Goal: Information Seeking & Learning: Learn about a topic

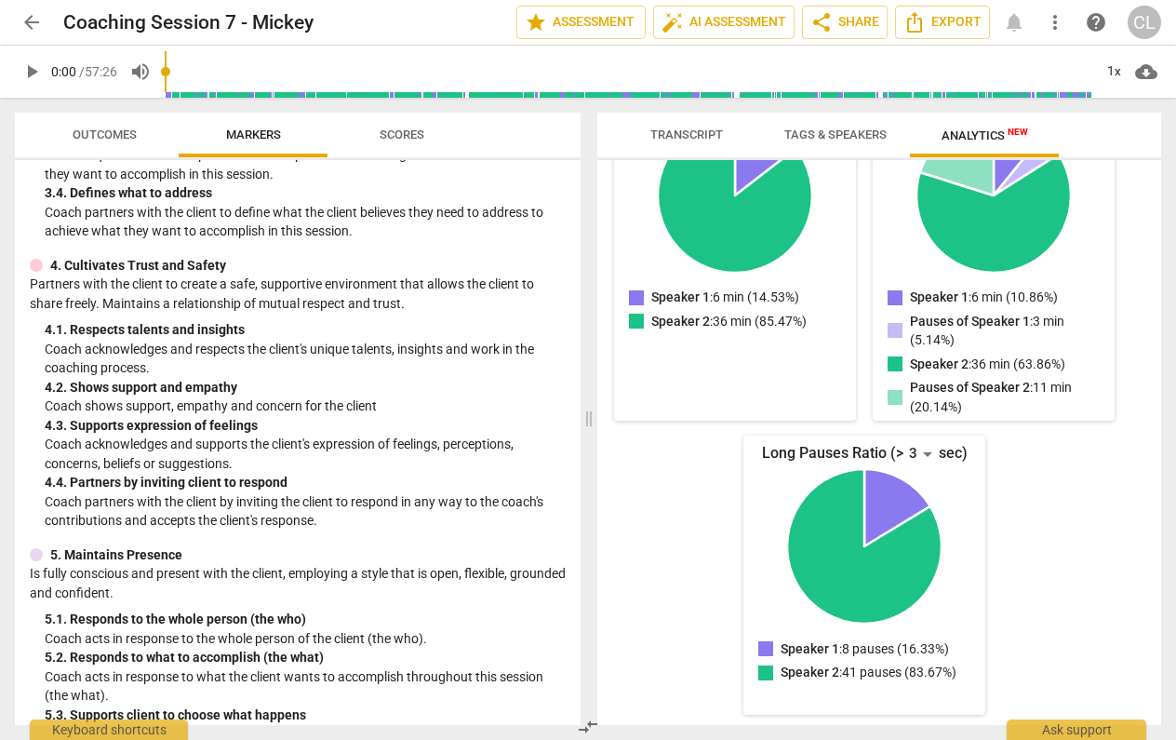
scroll to position [511, 0]
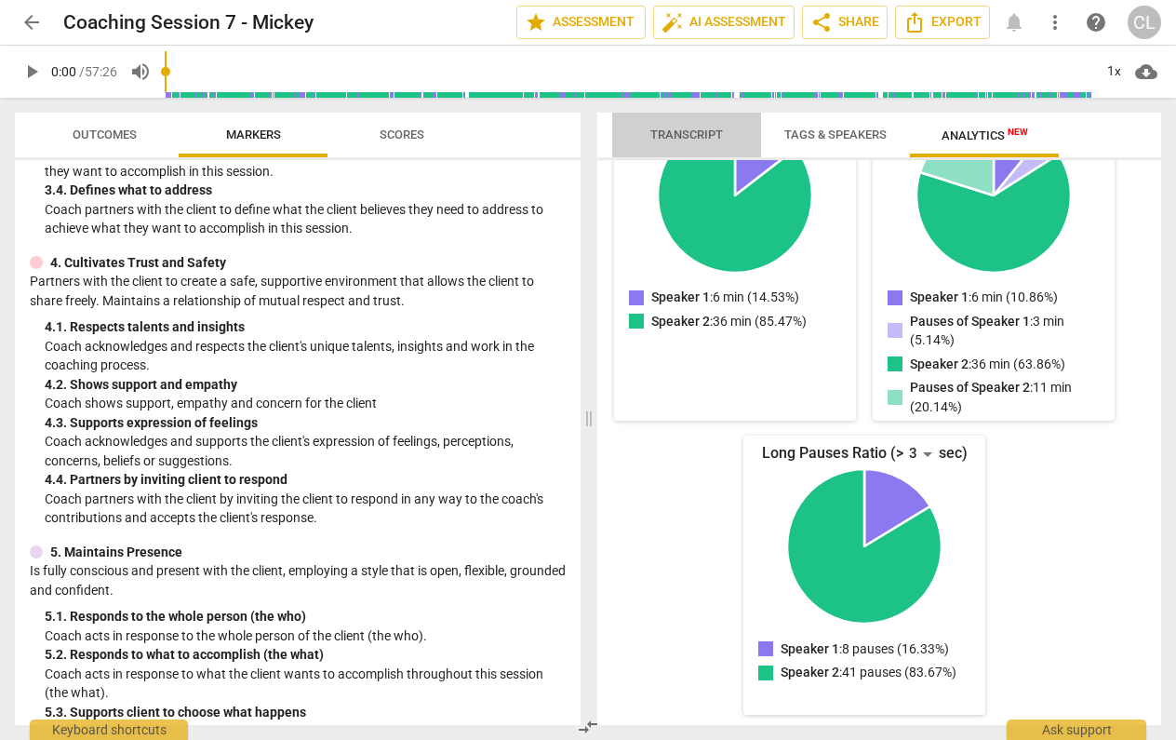
click at [681, 135] on span "Transcript" at bounding box center [686, 134] width 73 height 14
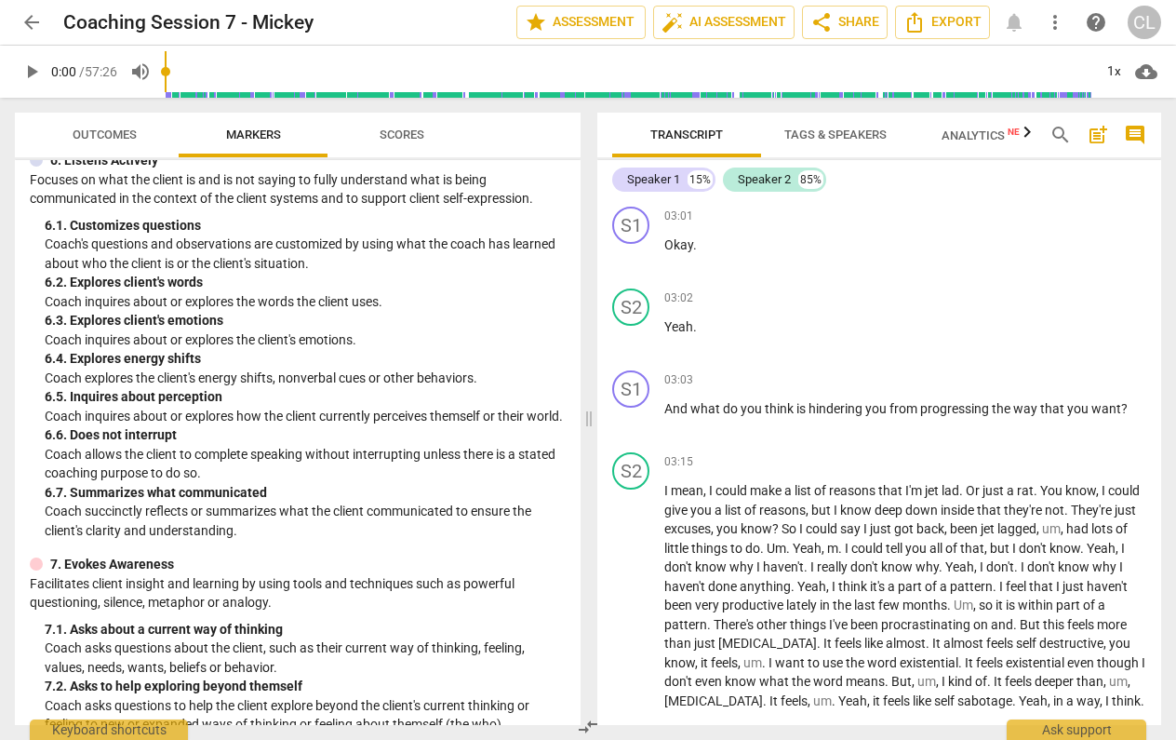
scroll to position [1212, 0]
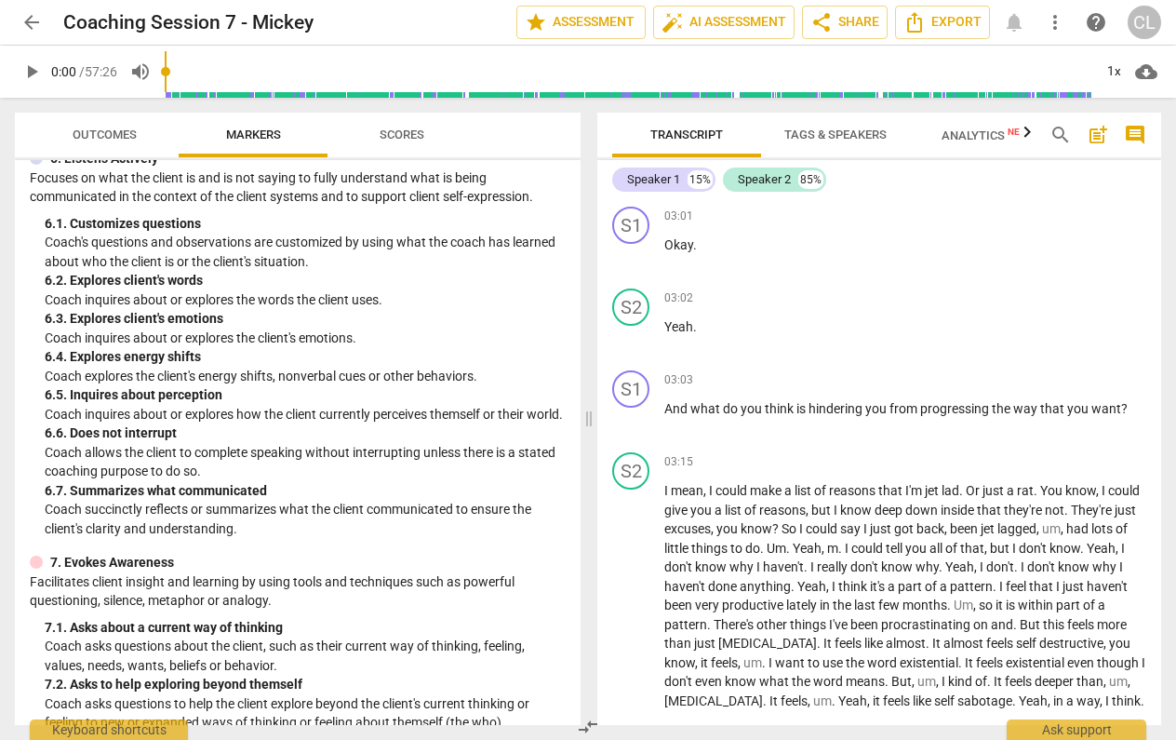
click at [216, 290] on p "Coach inquires about or explores the words the client uses." at bounding box center [305, 300] width 521 height 20
click at [1059, 130] on span "search" at bounding box center [1061, 135] width 22 height 22
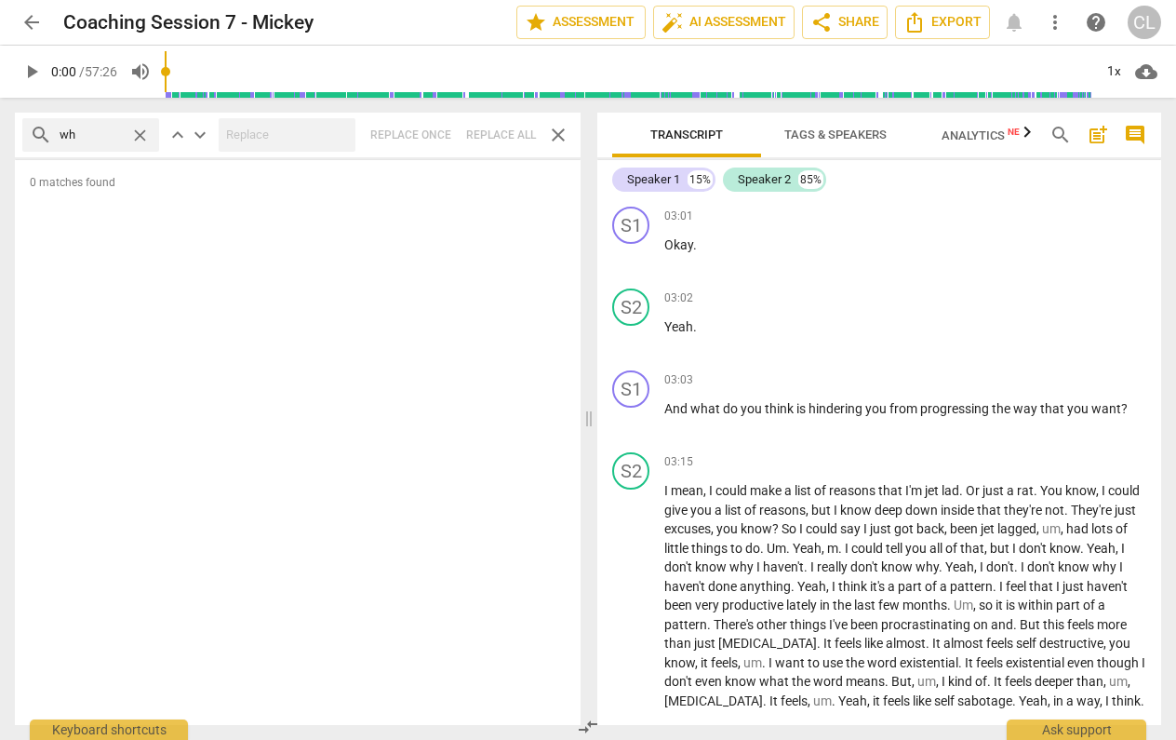
type input "w"
type input "mean"
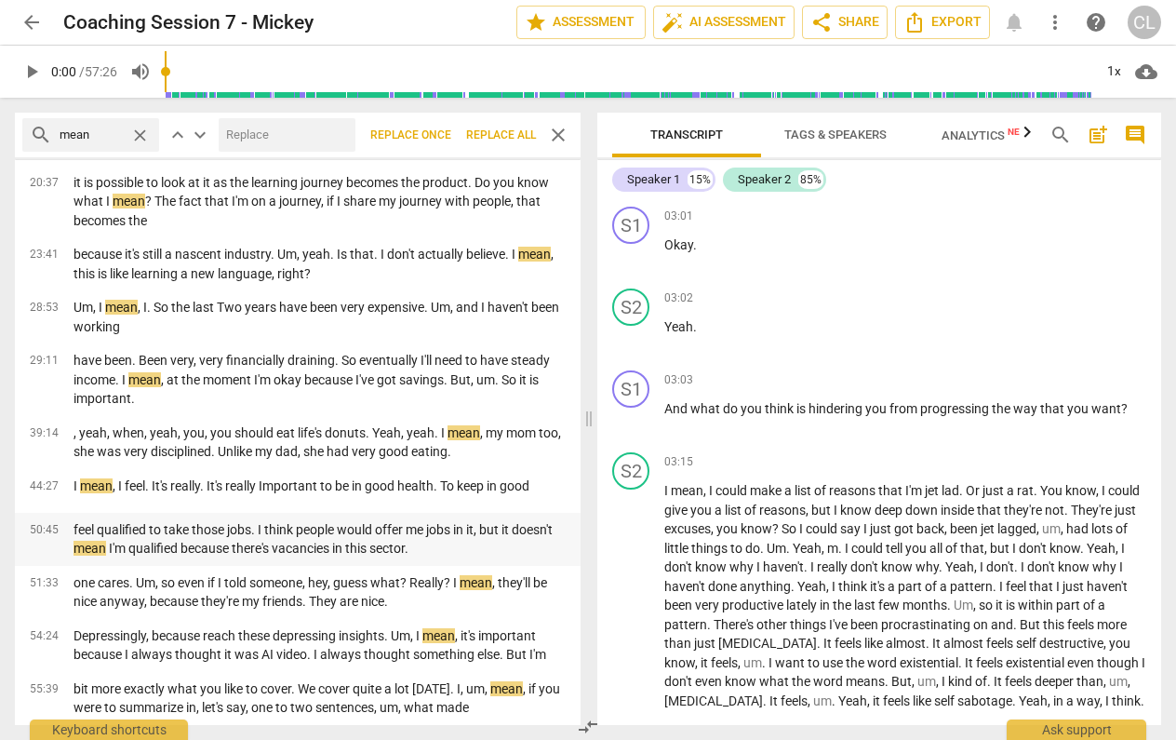
scroll to position [0, 0]
click at [144, 128] on span "close" at bounding box center [140, 136] width 20 height 20
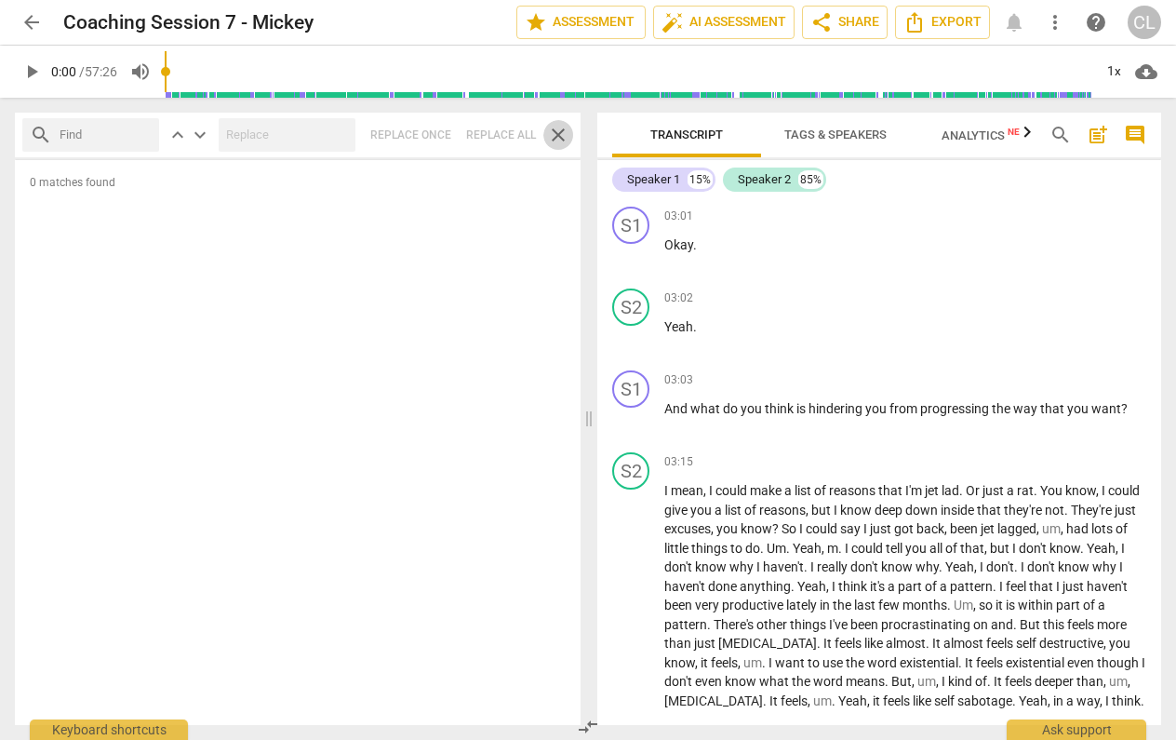
click at [562, 136] on span "close" at bounding box center [558, 135] width 22 height 22
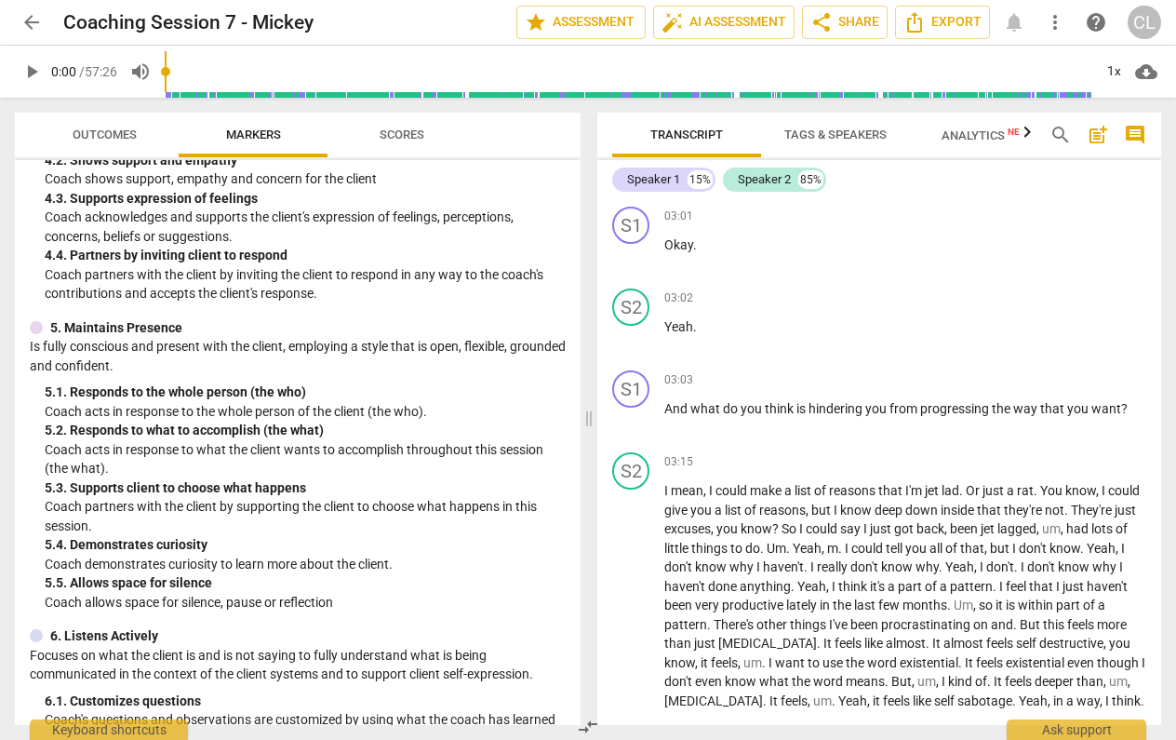
scroll to position [734, 0]
click at [1057, 133] on span "search" at bounding box center [1061, 135] width 22 height 22
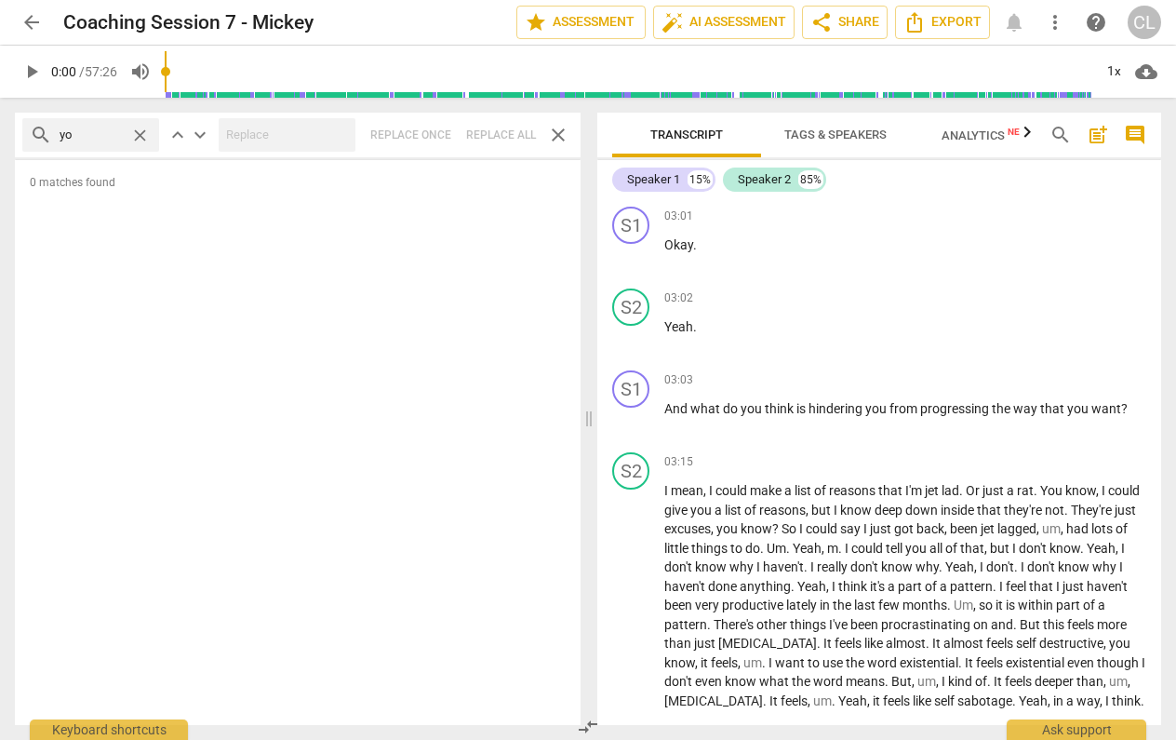
type input "y"
type input "m"
type input "hard work"
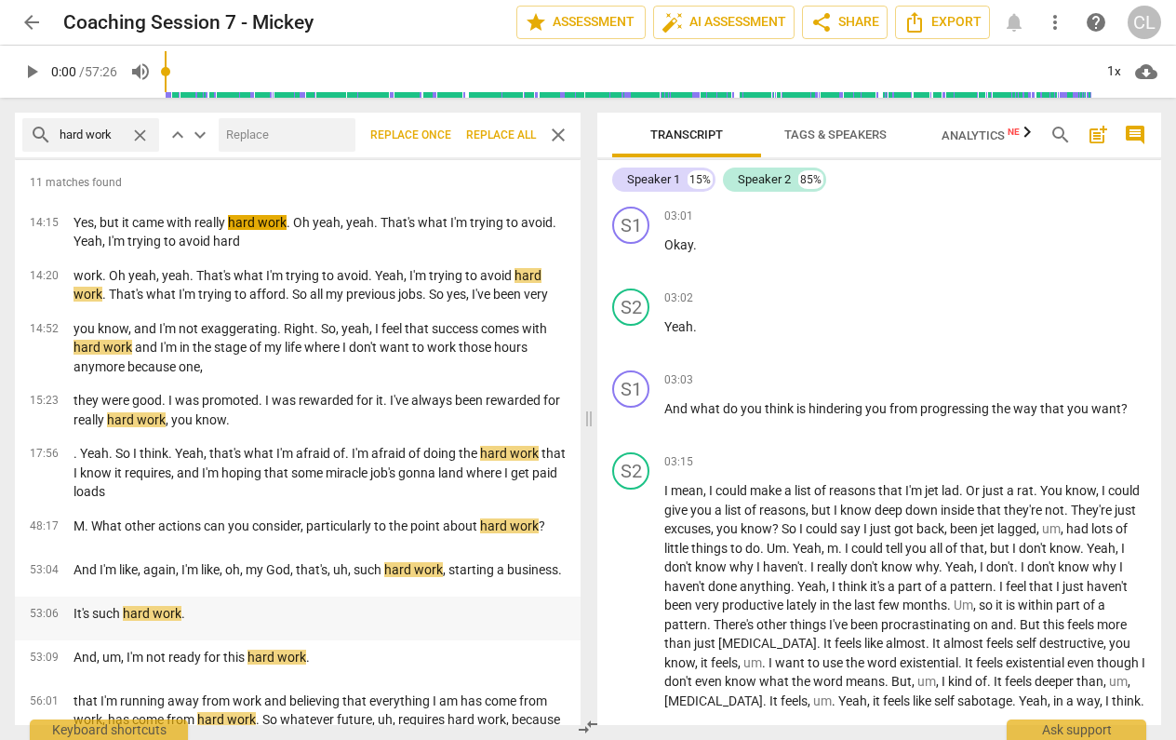
scroll to position [0, 0]
click at [143, 127] on span "close" at bounding box center [140, 136] width 20 height 20
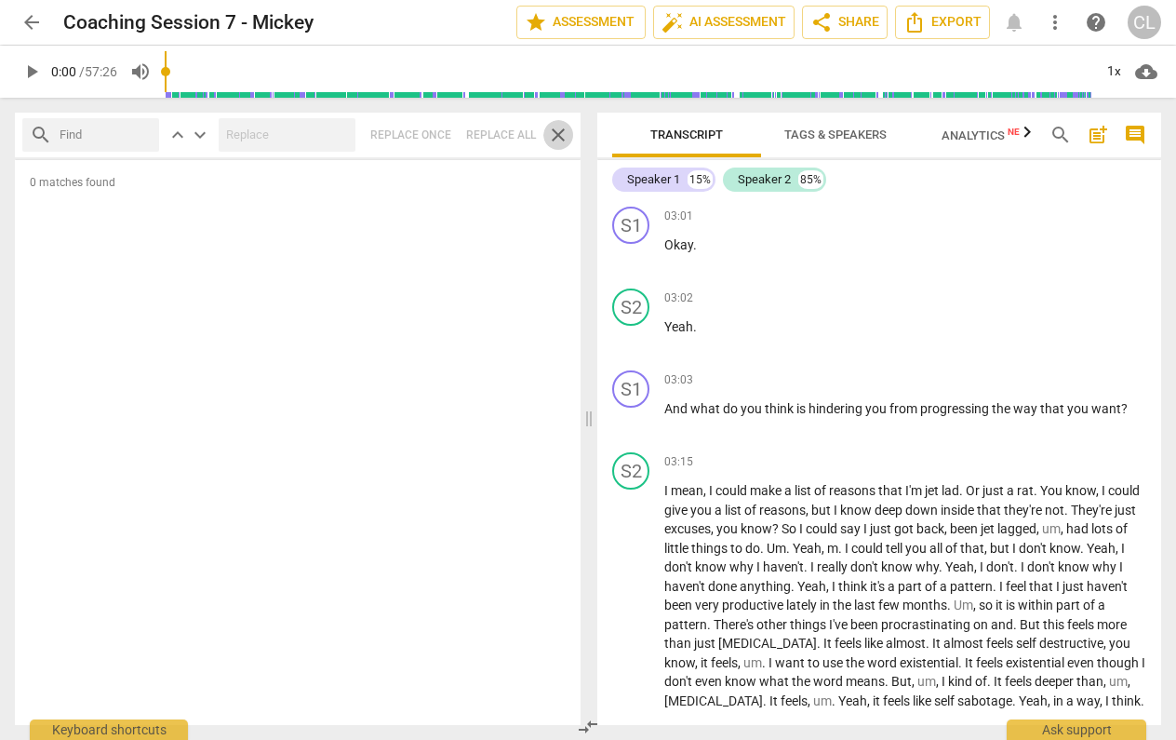
click at [555, 128] on span "close" at bounding box center [558, 135] width 22 height 22
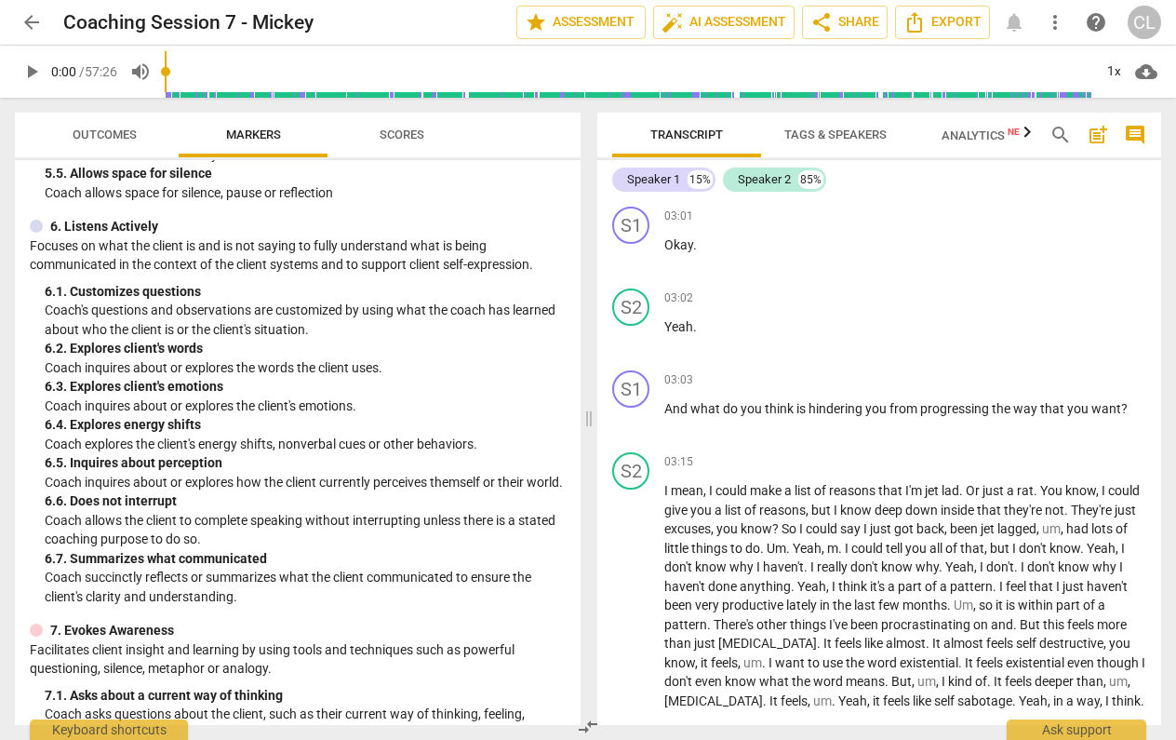
scroll to position [1144, 0]
click at [231, 550] on div "6. 7. Summarizes what communicated" at bounding box center [305, 560] width 521 height 20
drag, startPoint x: 229, startPoint y: 548, endPoint x: 161, endPoint y: 542, distance: 68.2
click at [161, 550] on div "6. 7. Summarizes what communicated" at bounding box center [305, 560] width 521 height 20
click at [334, 528] on p "Coach allows the client to complete speaking without interrupting unless there …" at bounding box center [305, 531] width 521 height 38
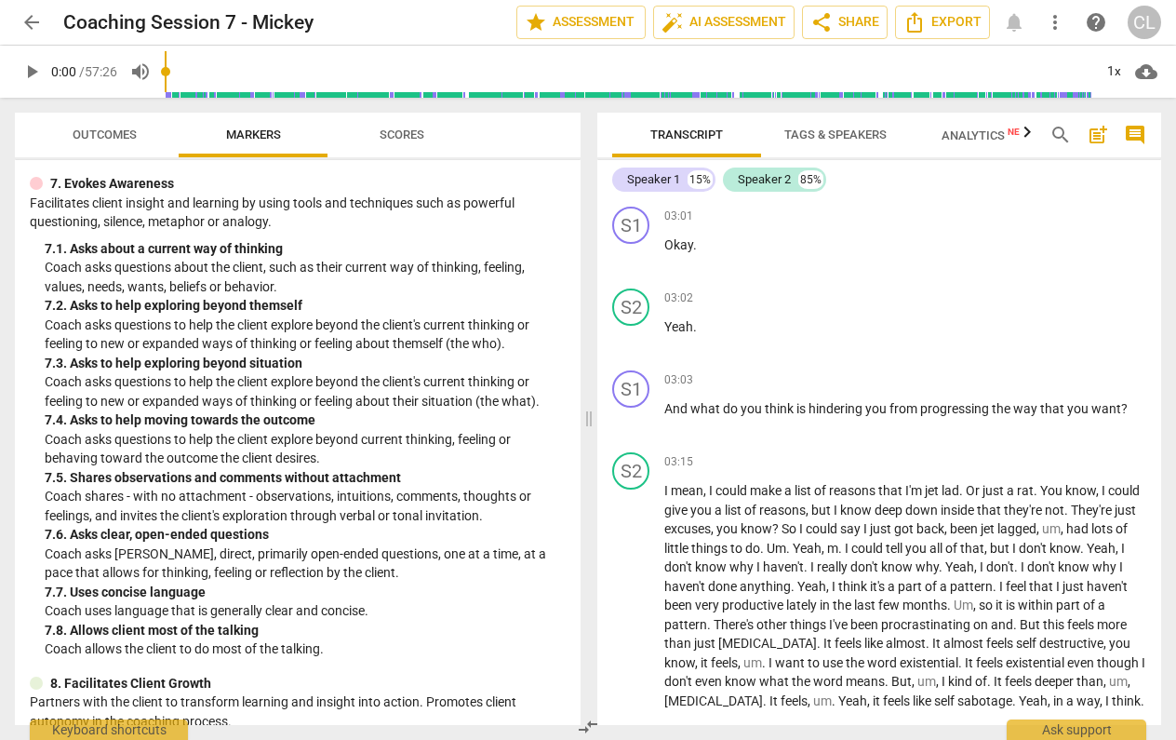
scroll to position [1604, 0]
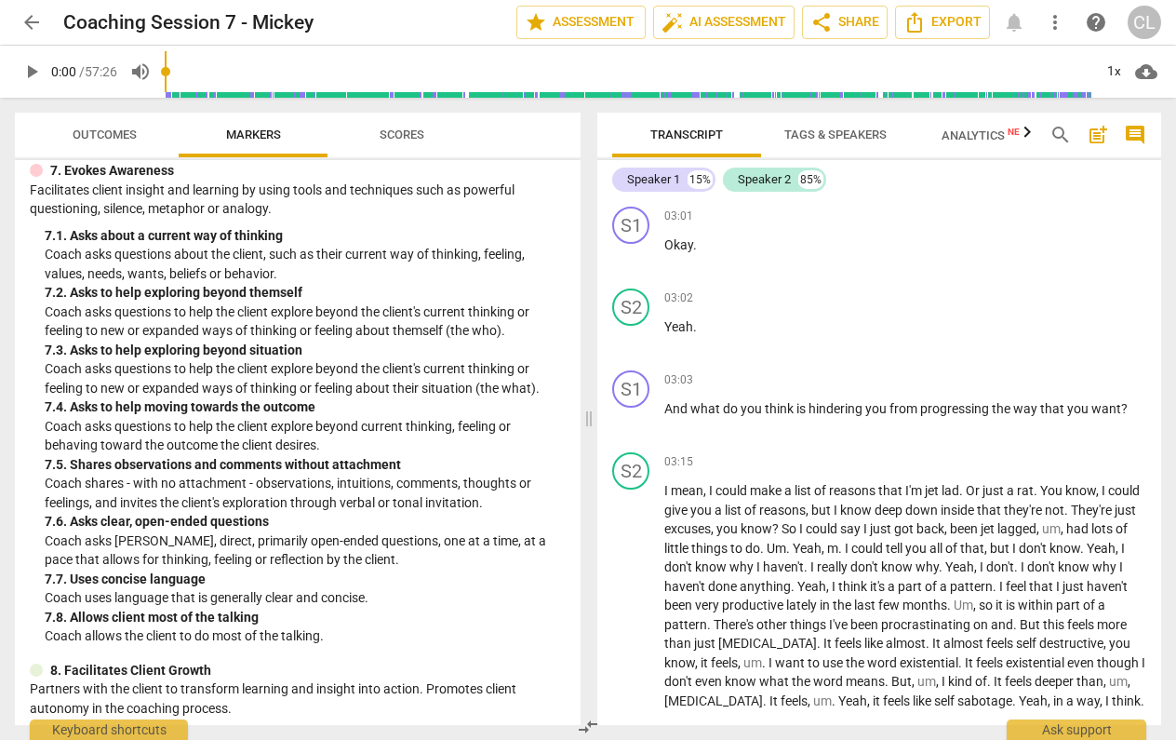
click at [247, 359] on p "Coach asks questions to help the client explore beyond the client's current thi…" at bounding box center [305, 378] width 521 height 38
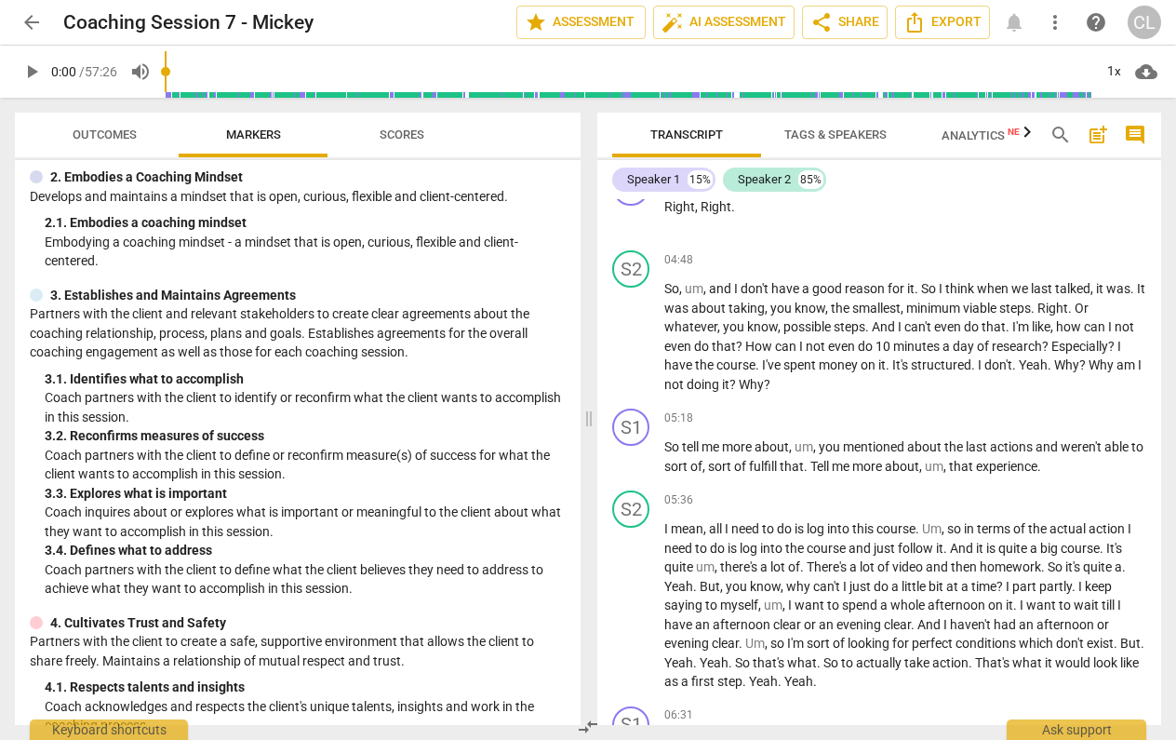
scroll to position [256, 0]
